Goal: Navigation & Orientation: Understand site structure

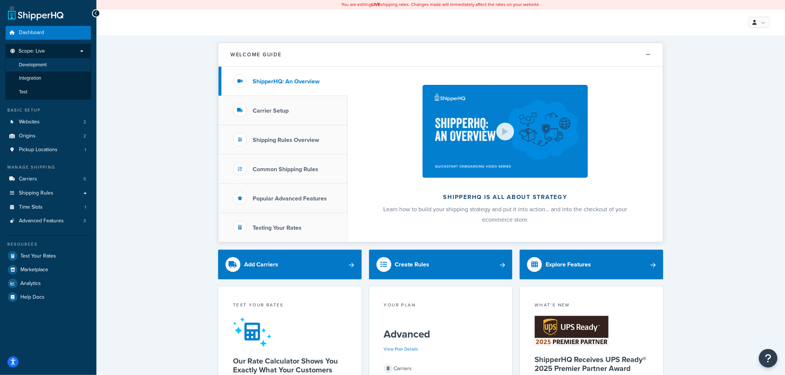
click at [39, 62] on span "Development" at bounding box center [33, 65] width 28 height 6
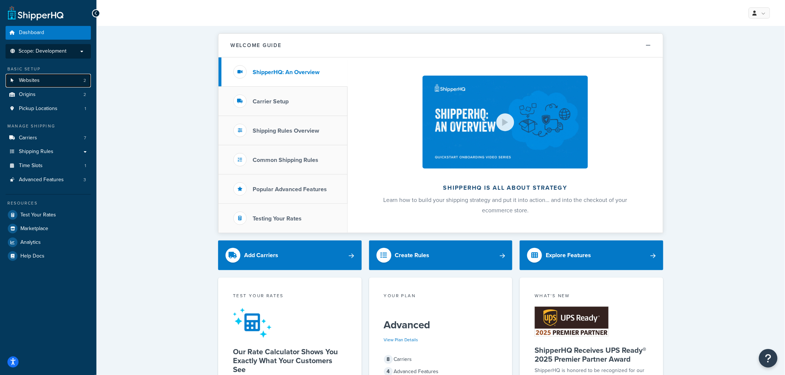
click at [62, 80] on link "Websites 2" at bounding box center [48, 81] width 85 height 14
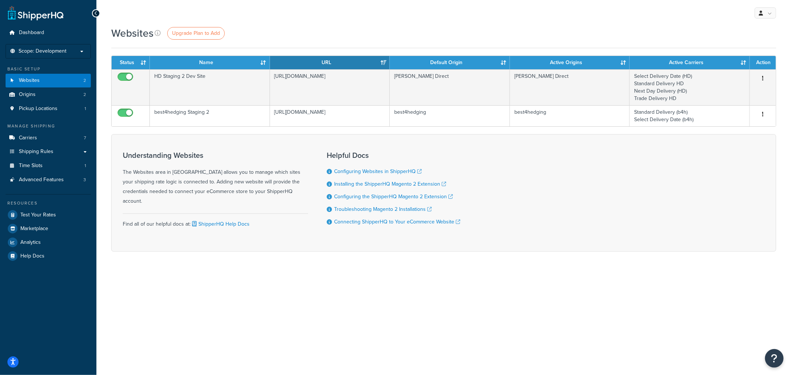
click at [249, 319] on div "My Profile Billing Global Settings Contact Us Logout Websites Upgrade Plan to A…" at bounding box center [443, 187] width 695 height 375
click at [184, 272] on div "My Profile Billing Global Settings Contact Us Logout Websites Upgrade Plan to A…" at bounding box center [443, 187] width 695 height 375
click at [204, 309] on div "My Profile Billing Global Settings Contact Us Logout Websites Upgrade Plan to A…" at bounding box center [443, 187] width 695 height 375
click at [168, 331] on div "My Profile Billing Global Settings Contact Us Logout Websites Upgrade Plan to A…" at bounding box center [443, 187] width 695 height 375
click at [184, 328] on div "My Profile Billing Global Settings Contact Us Logout Websites Upgrade Plan to A…" at bounding box center [443, 187] width 695 height 375
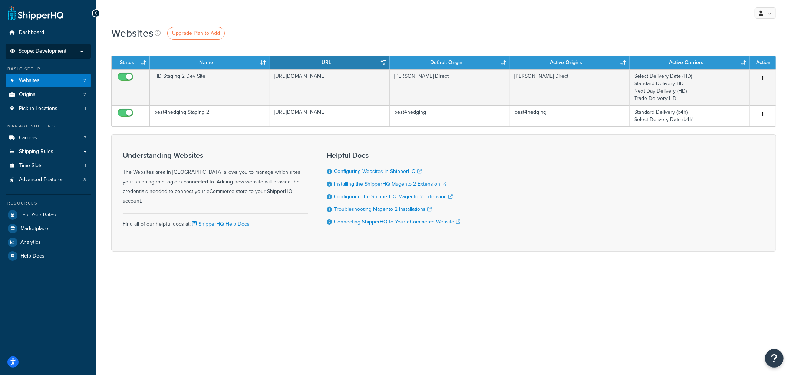
click at [58, 49] on span "Scope: Development" at bounding box center [43, 51] width 48 height 6
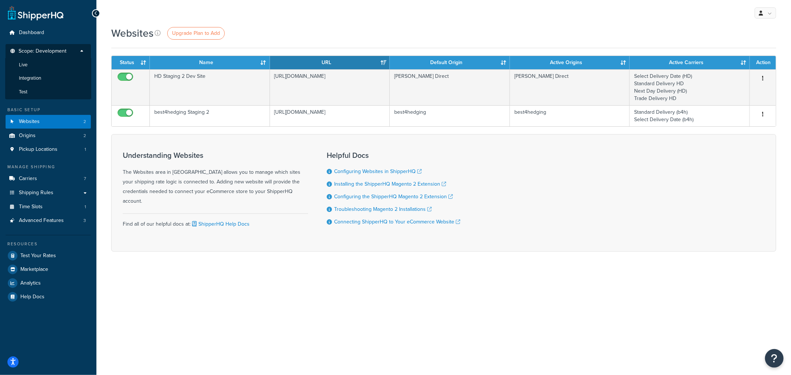
click at [156, 275] on div "My Profile Billing Global Settings Contact Us Logout Websites Upgrade Plan to A…" at bounding box center [443, 187] width 695 height 375
click at [22, 91] on span "Test" at bounding box center [23, 92] width 9 height 6
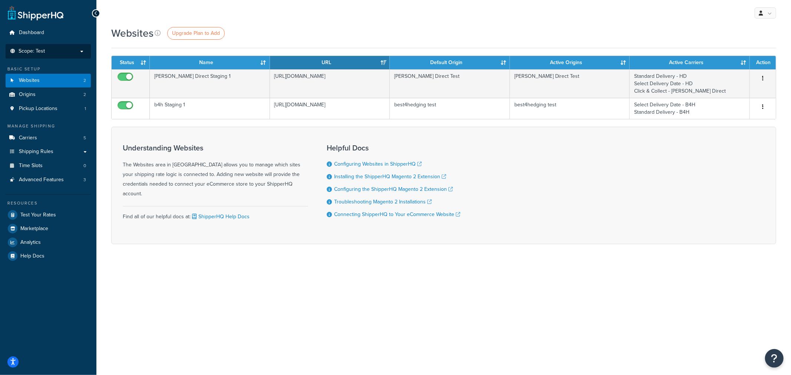
click at [79, 48] on p "Scope: Test" at bounding box center [48, 51] width 79 height 6
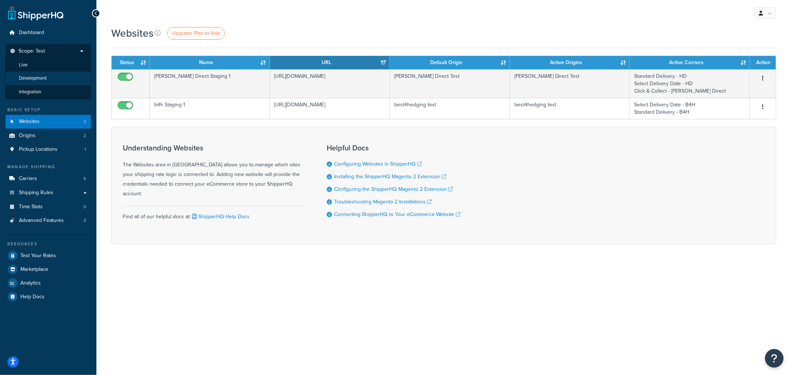
click at [39, 75] on span "Development" at bounding box center [33, 78] width 28 height 6
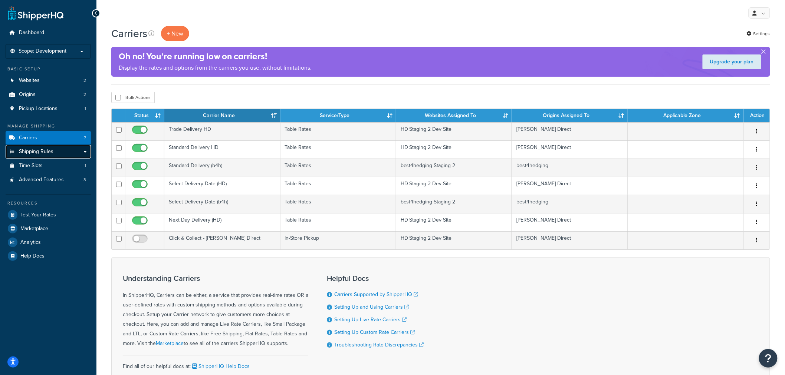
click at [34, 149] on span "Shipping Rules" at bounding box center [36, 152] width 34 height 6
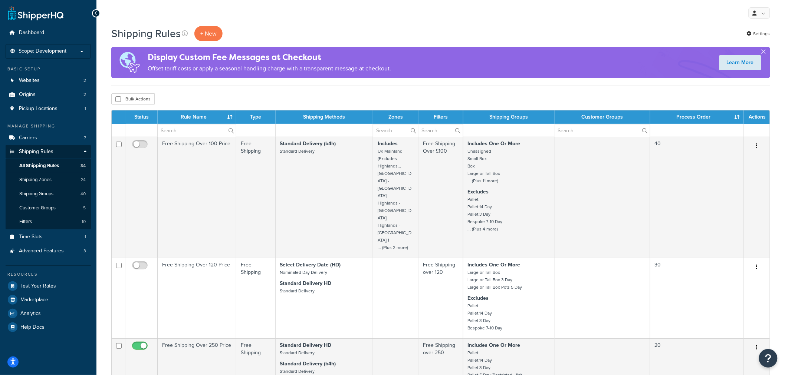
click at [195, 94] on div "Bulk Actions Duplicate Delete" at bounding box center [440, 98] width 659 height 11
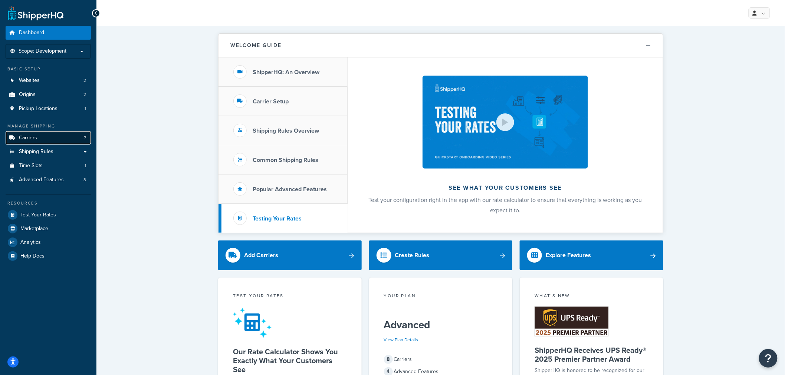
click at [39, 136] on link "Carriers 7" at bounding box center [48, 138] width 85 height 14
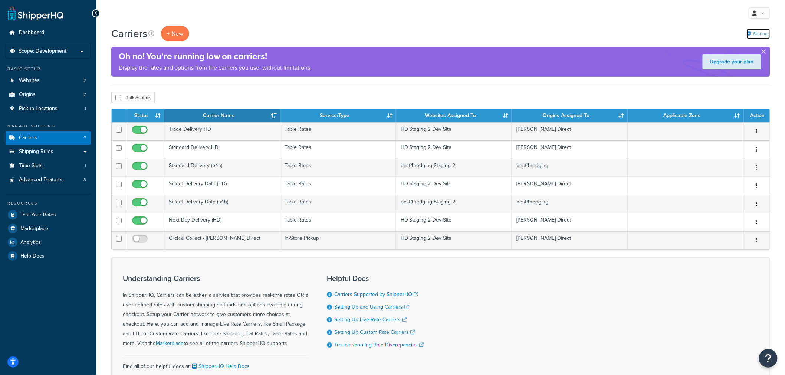
click at [759, 32] on link "Settings" at bounding box center [758, 34] width 23 height 10
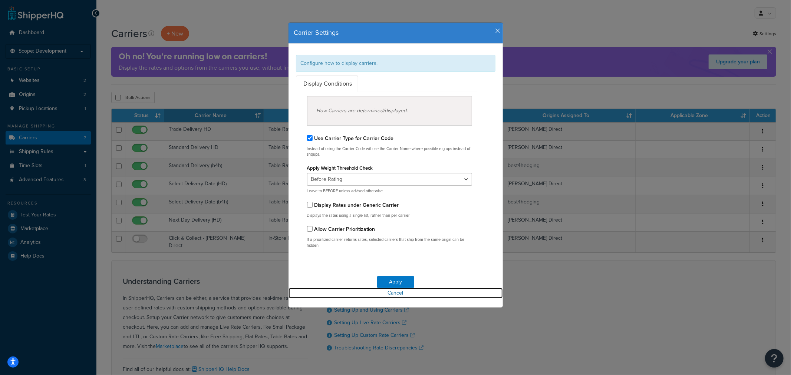
click at [390, 293] on link "Cancel" at bounding box center [396, 293] width 214 height 10
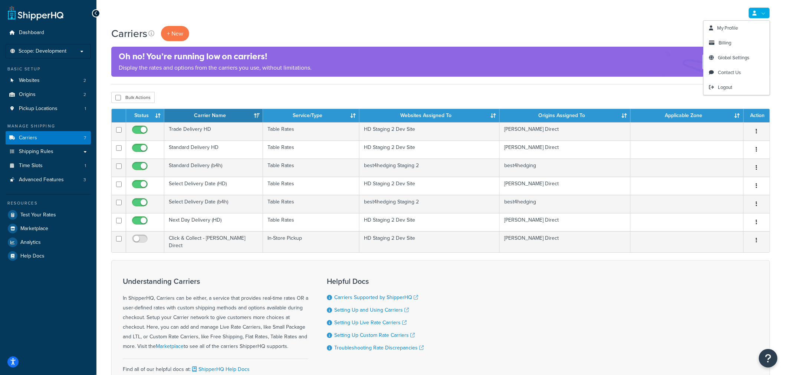
click at [766, 14] on link at bounding box center [760, 12] width 22 height 11
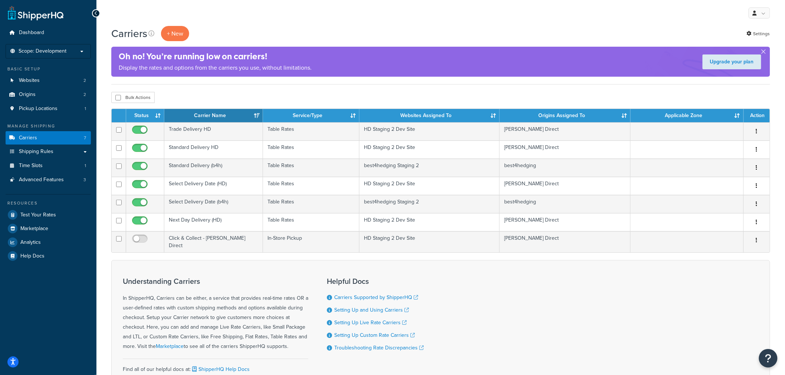
click at [706, 272] on div "Understanding Carriers In ShipperHQ, Carriers can be either, a service that pro…" at bounding box center [440, 328] width 659 height 137
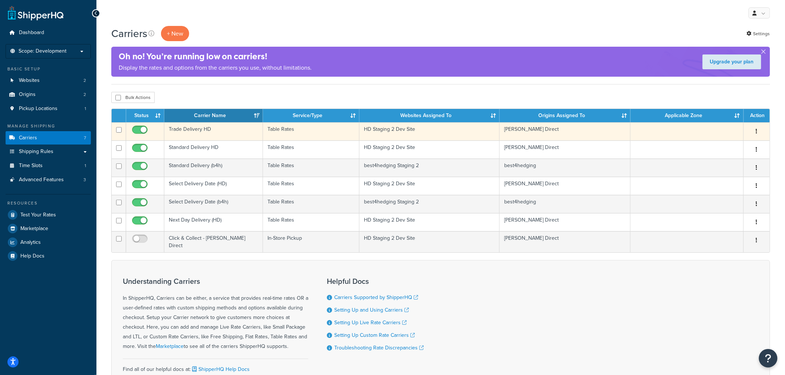
click at [754, 132] on button "button" at bounding box center [757, 132] width 10 height 12
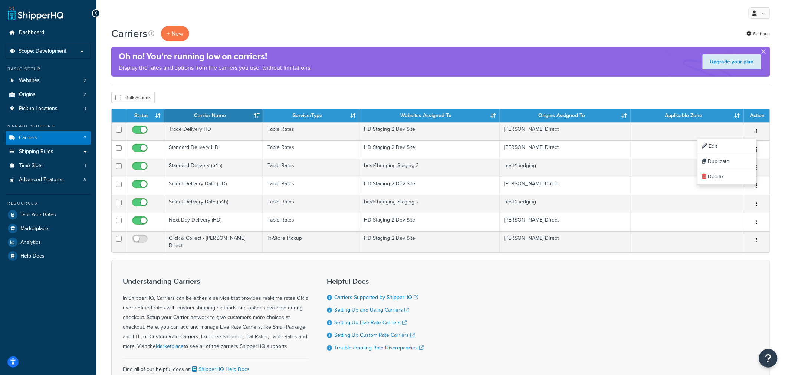
click at [568, 291] on div "Understanding Carriers In ShipperHQ, Carriers can be either, a service that pro…" at bounding box center [440, 328] width 659 height 137
click at [58, 149] on link "Shipping Rules" at bounding box center [48, 152] width 85 height 14
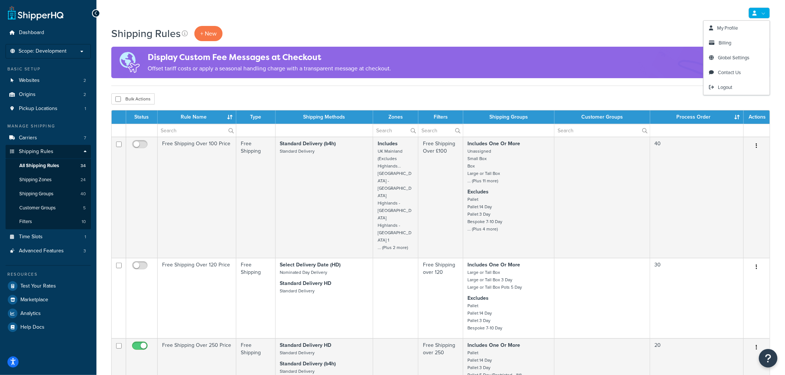
drag, startPoint x: 668, startPoint y: 15, endPoint x: 676, endPoint y: 14, distance: 7.8
click at [671, 14] on div "My Profile Billing Global Settings Contact Us Logout" at bounding box center [440, 13] width 688 height 26
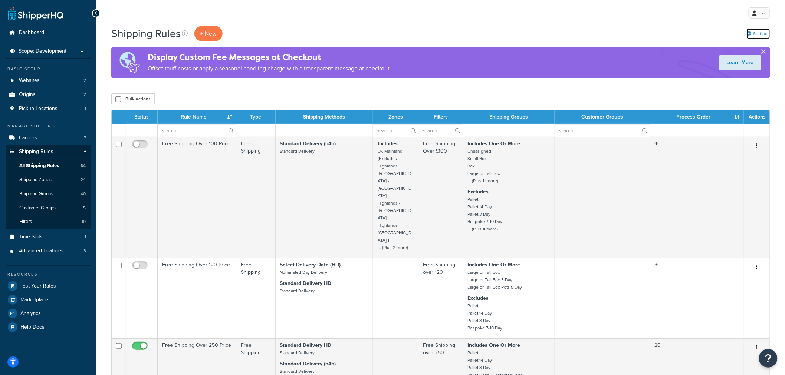
click at [762, 32] on link "Settings" at bounding box center [758, 34] width 23 height 10
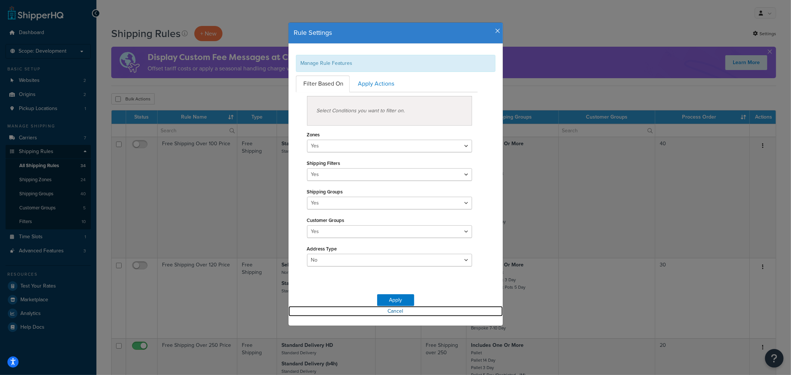
click at [393, 311] on link "Cancel" at bounding box center [396, 311] width 214 height 10
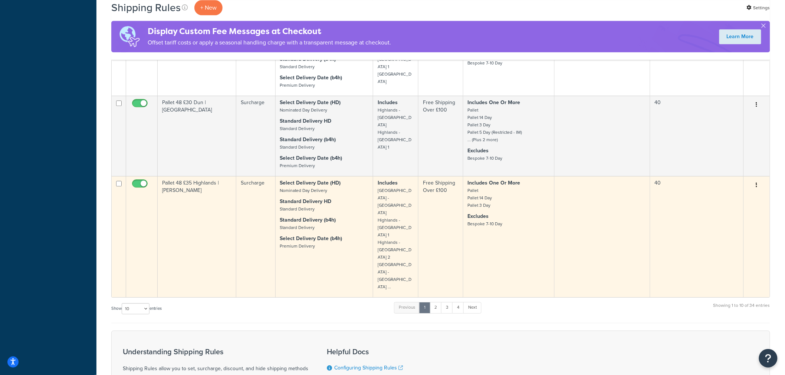
scroll to position [877, 0]
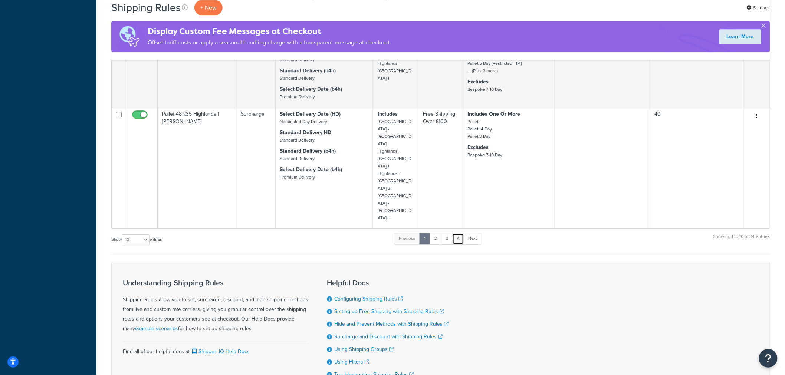
click at [464, 233] on link "4" at bounding box center [458, 238] width 12 height 11
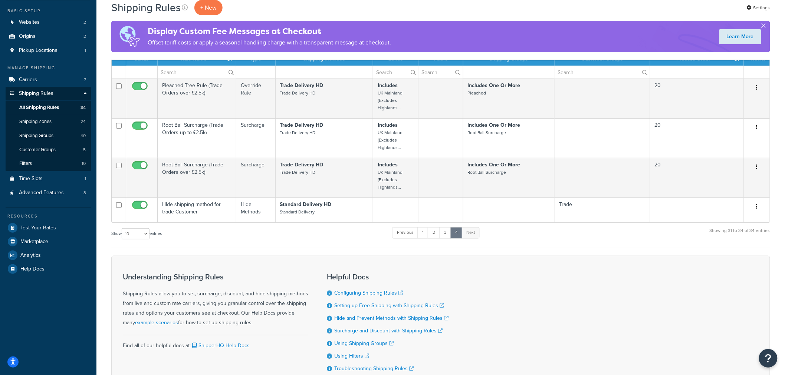
scroll to position [37, 0]
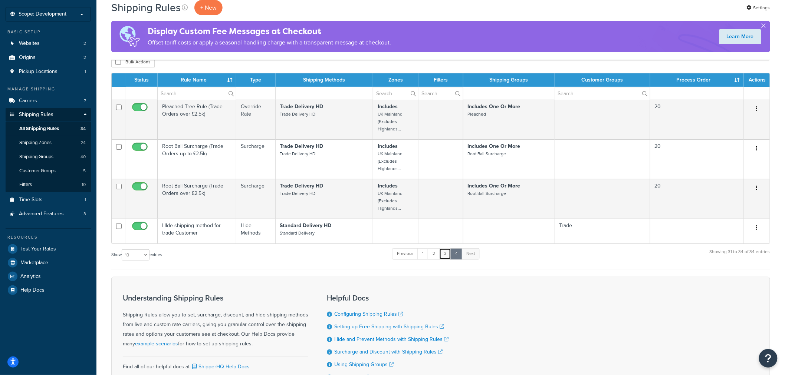
click at [446, 254] on link "3" at bounding box center [445, 254] width 12 height 11
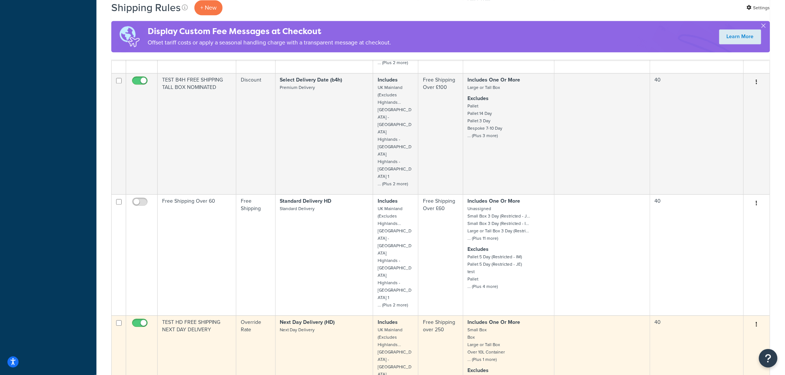
scroll to position [659, 0]
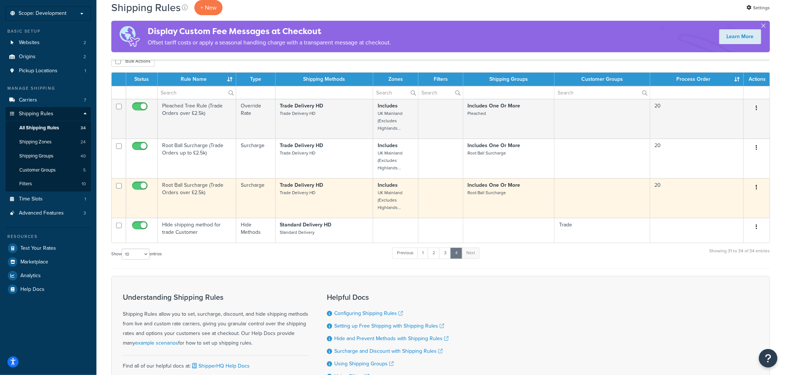
scroll to position [37, 0]
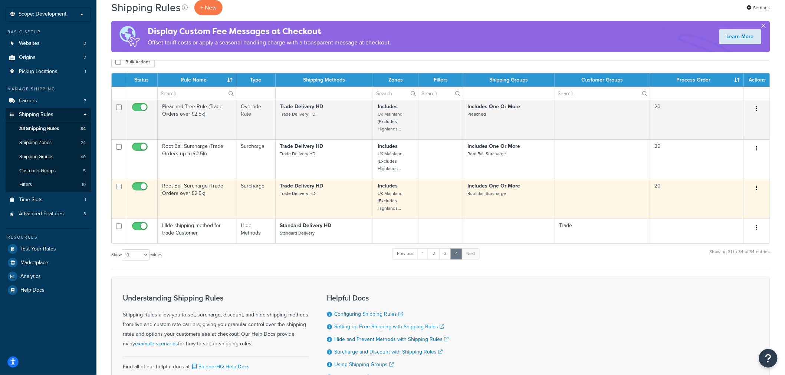
click at [757, 187] on icon "button" at bounding box center [756, 187] width 1 height 5
click at [719, 199] on link "Edit" at bounding box center [732, 202] width 59 height 15
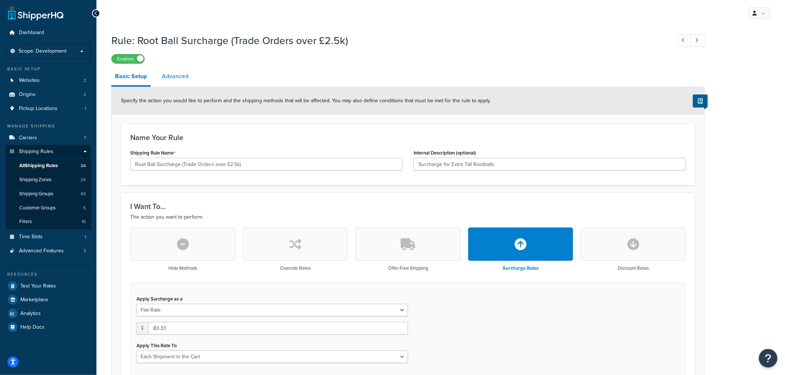
click at [173, 78] on link "Advanced" at bounding box center [175, 77] width 34 height 18
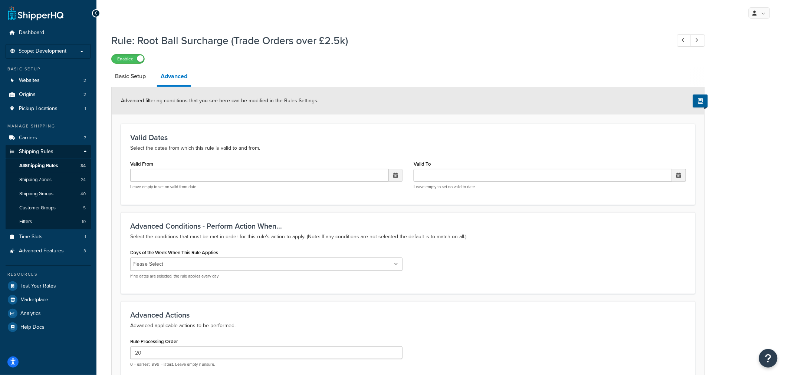
click at [457, 42] on h1 "Rule: Root Ball Surcharge (Trade Orders over £2.5k)" at bounding box center [387, 40] width 552 height 14
click at [42, 163] on span "All Shipping Rules" at bounding box center [38, 166] width 39 height 6
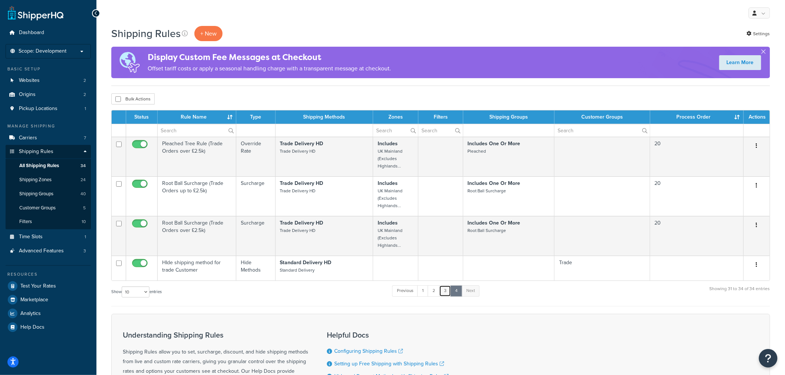
click at [447, 291] on link "3" at bounding box center [445, 291] width 12 height 11
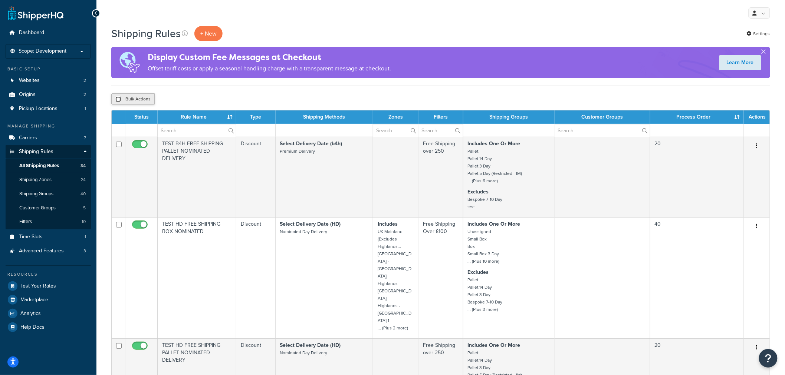
click at [118, 101] on input "checkbox" at bounding box center [118, 99] width 6 height 6
checkbox input "true"
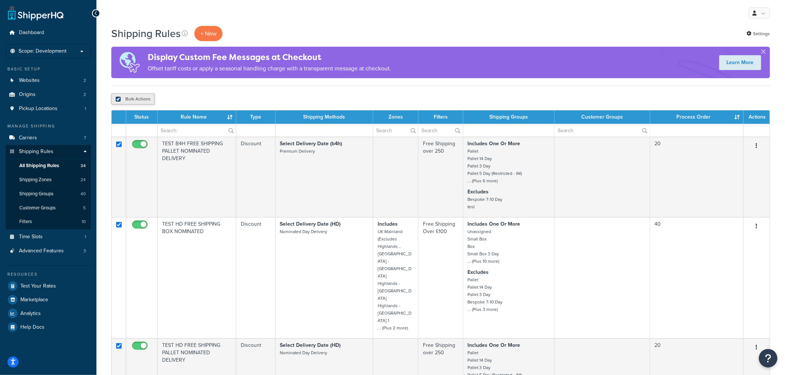
checkbox input "true"
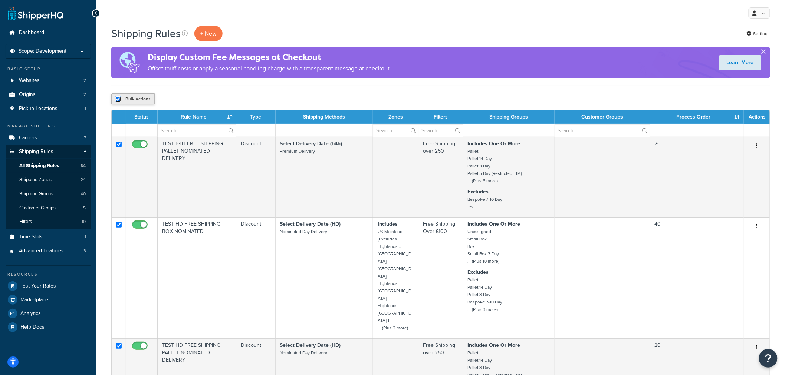
checkbox input "true"
click at [119, 100] on input "checkbox" at bounding box center [118, 99] width 6 height 6
checkbox input "false"
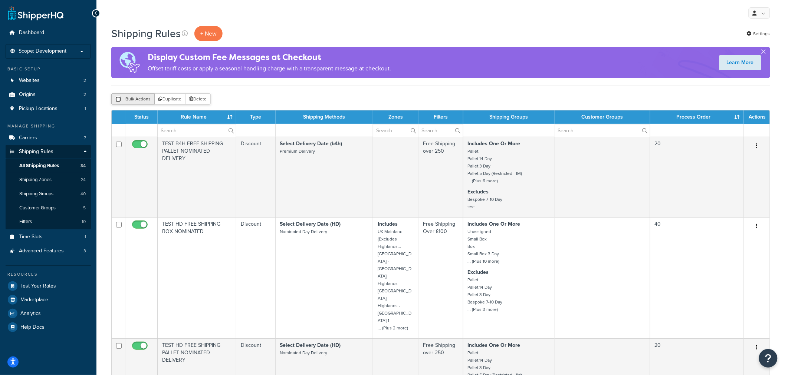
checkbox input "false"
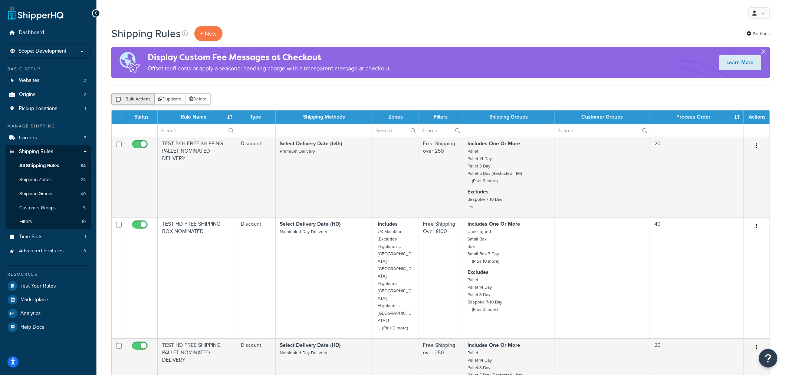
checkbox input "false"
click at [39, 176] on link "Shipping Zones 24" at bounding box center [48, 180] width 85 height 14
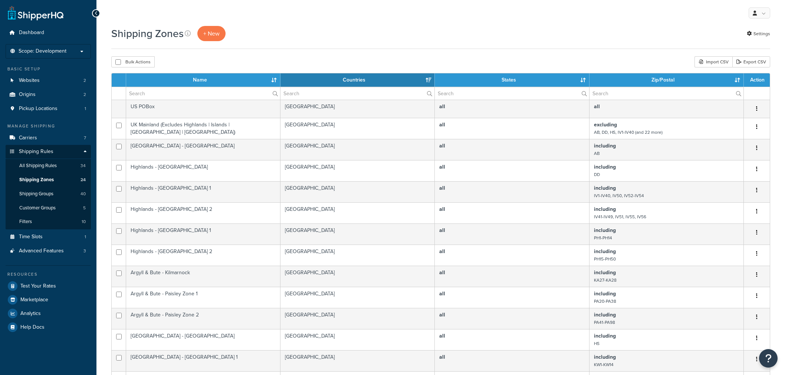
select select "15"
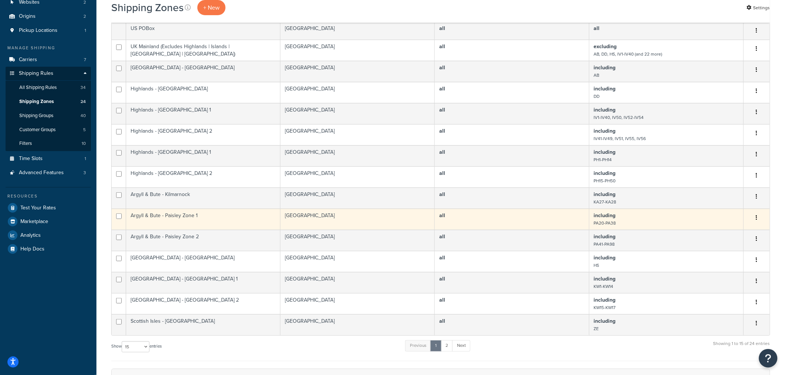
scroll to position [41, 0]
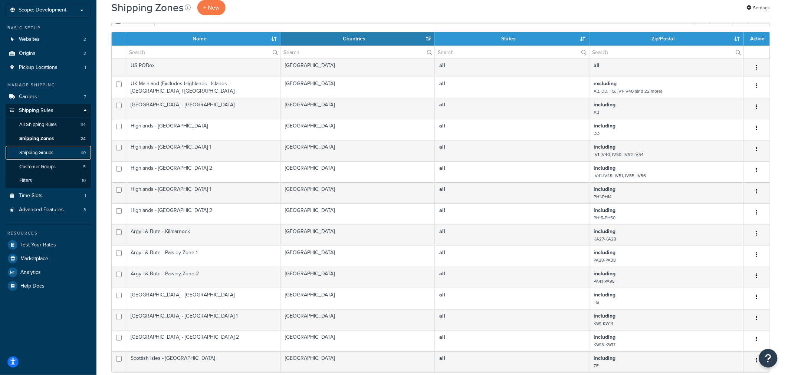
click at [50, 155] on span "Shipping Groups" at bounding box center [36, 153] width 34 height 6
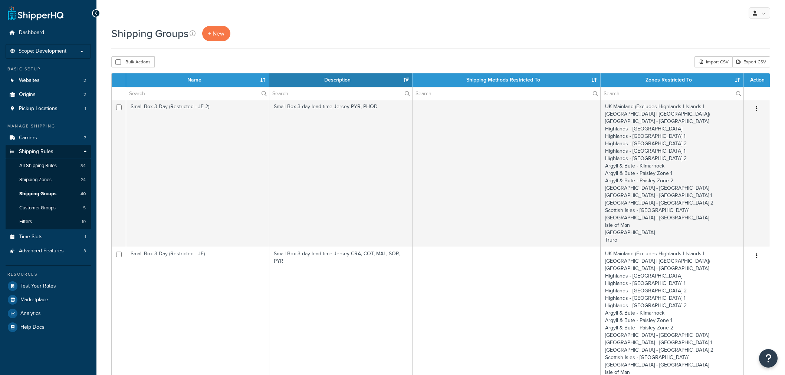
select select "15"
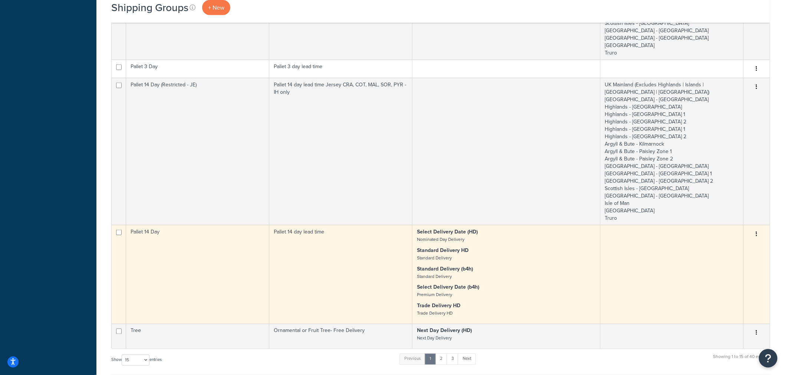
scroll to position [1482, 0]
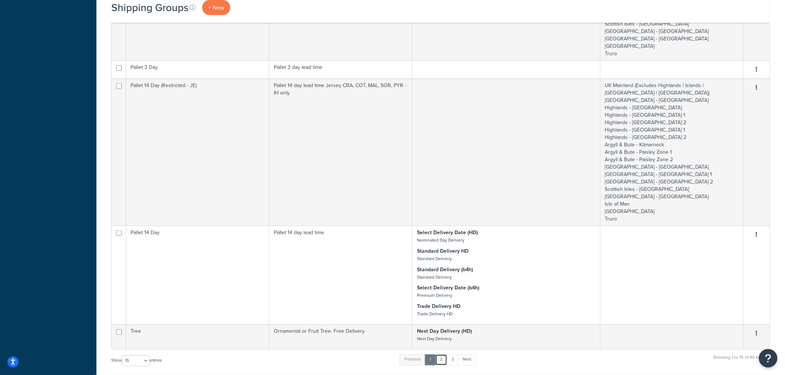
click at [443, 355] on link "2" at bounding box center [441, 360] width 12 height 11
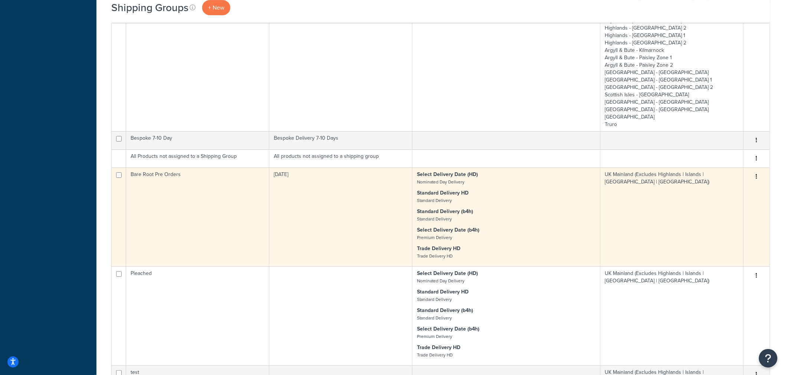
scroll to position [1111, 0]
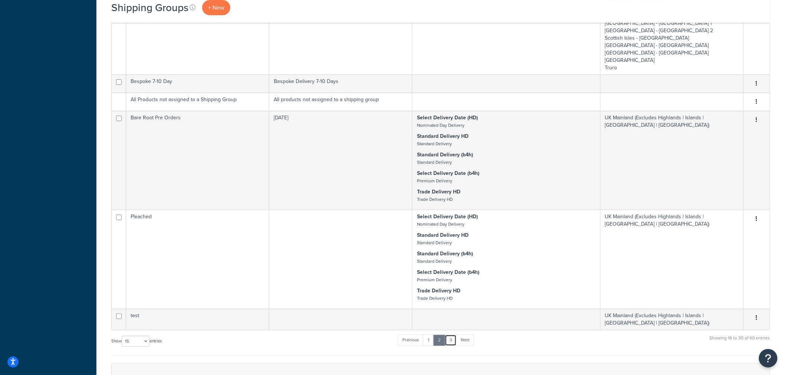
click at [453, 335] on link "3" at bounding box center [451, 340] width 12 height 11
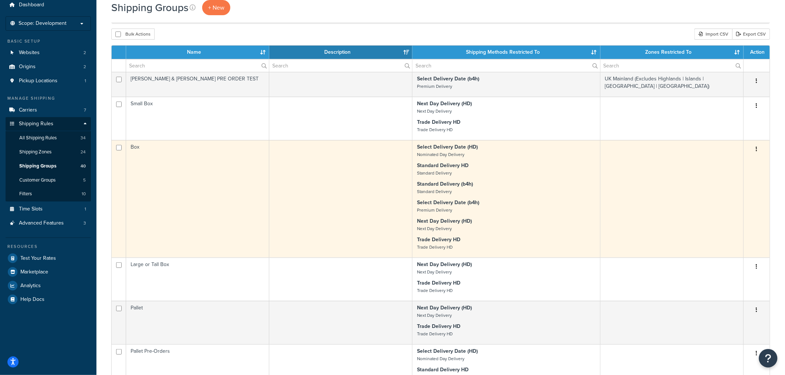
scroll to position [0, 0]
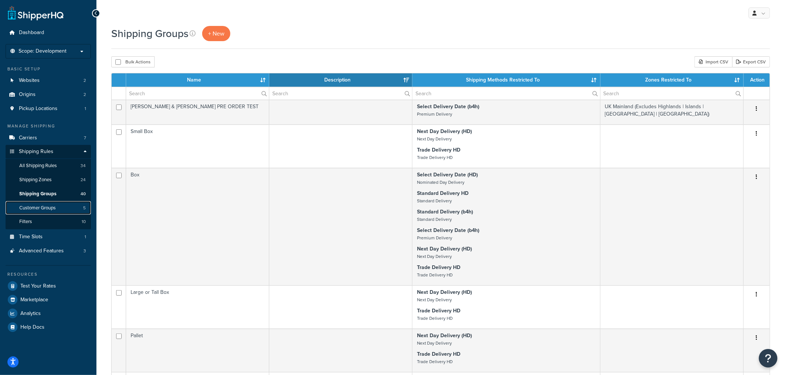
click at [32, 210] on span "Customer Groups" at bounding box center [37, 208] width 36 height 6
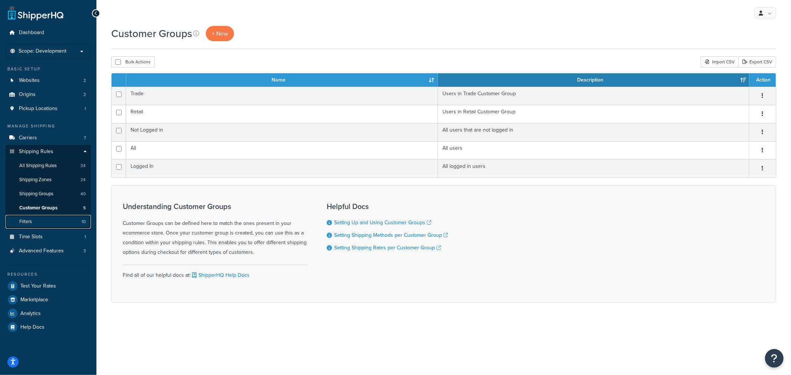
click at [50, 220] on link "Filters 10" at bounding box center [48, 222] width 85 height 14
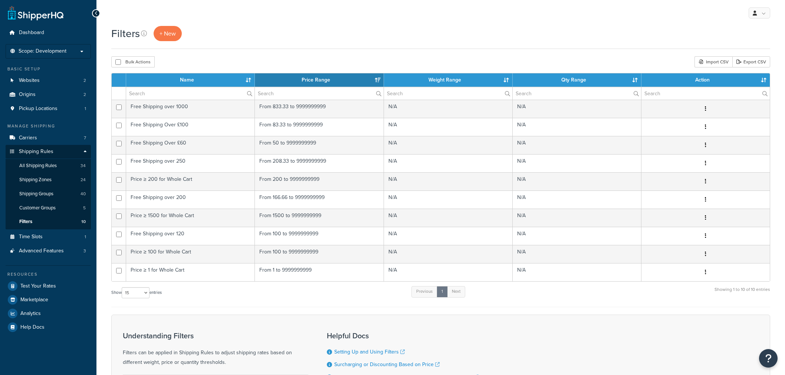
select select "15"
